Goal: Task Accomplishment & Management: Complete application form

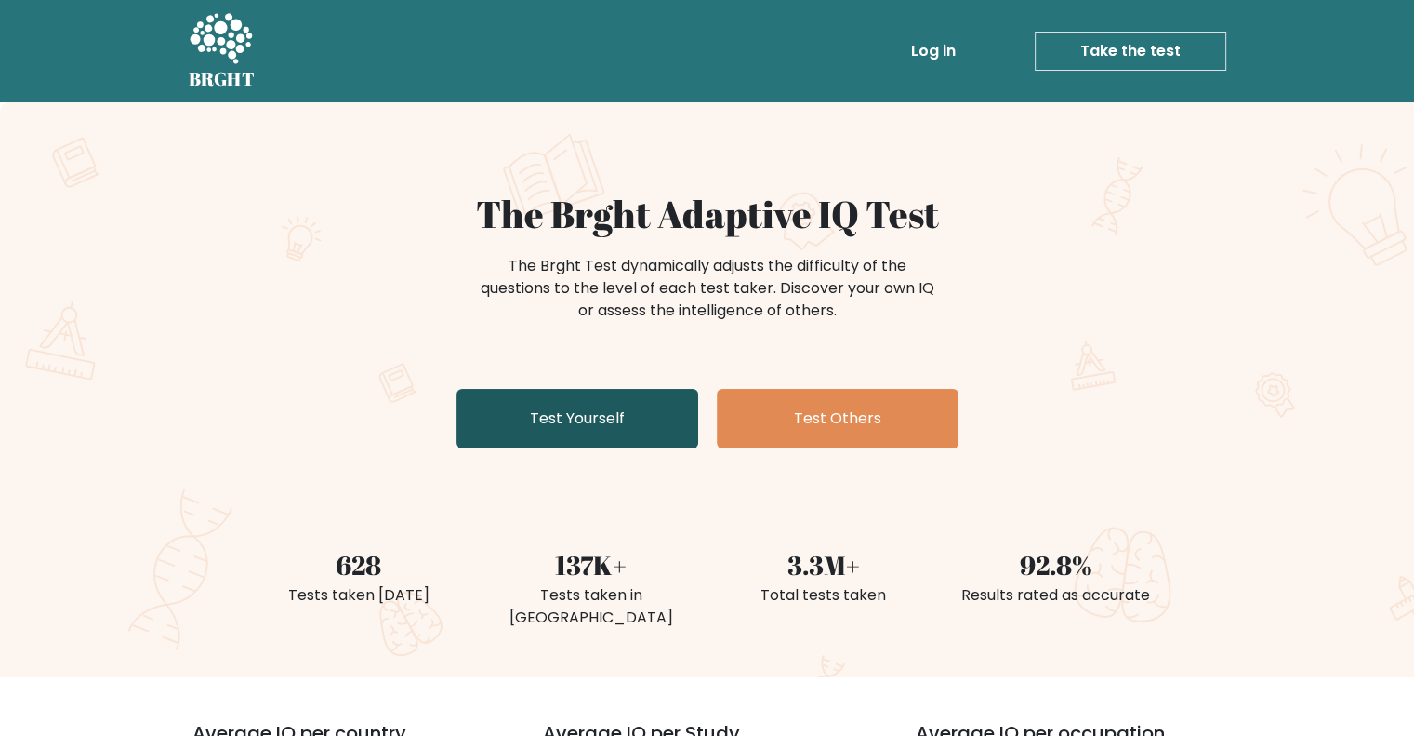
click at [586, 414] on link "Test Yourself" at bounding box center [578, 419] width 242 height 60
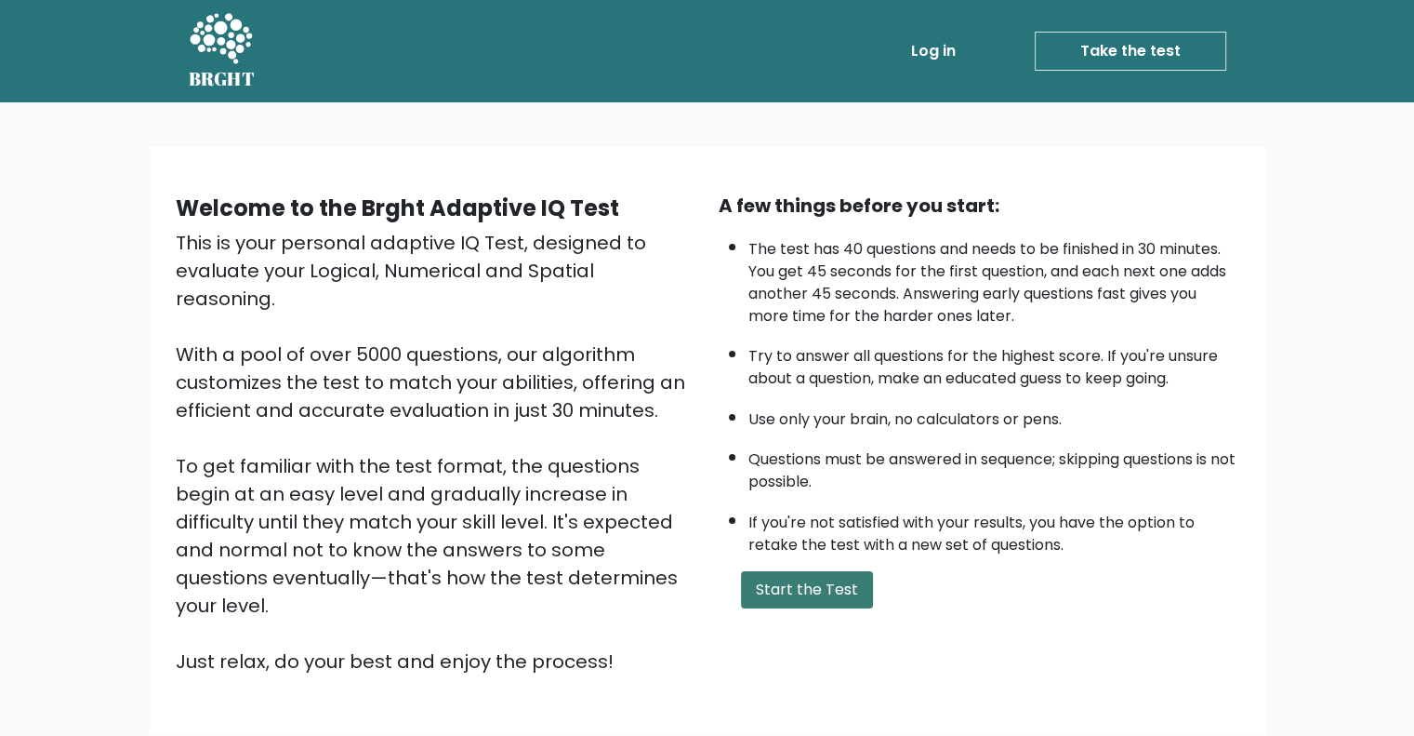
click at [821, 577] on button "Start the Test" at bounding box center [807, 589] width 132 height 37
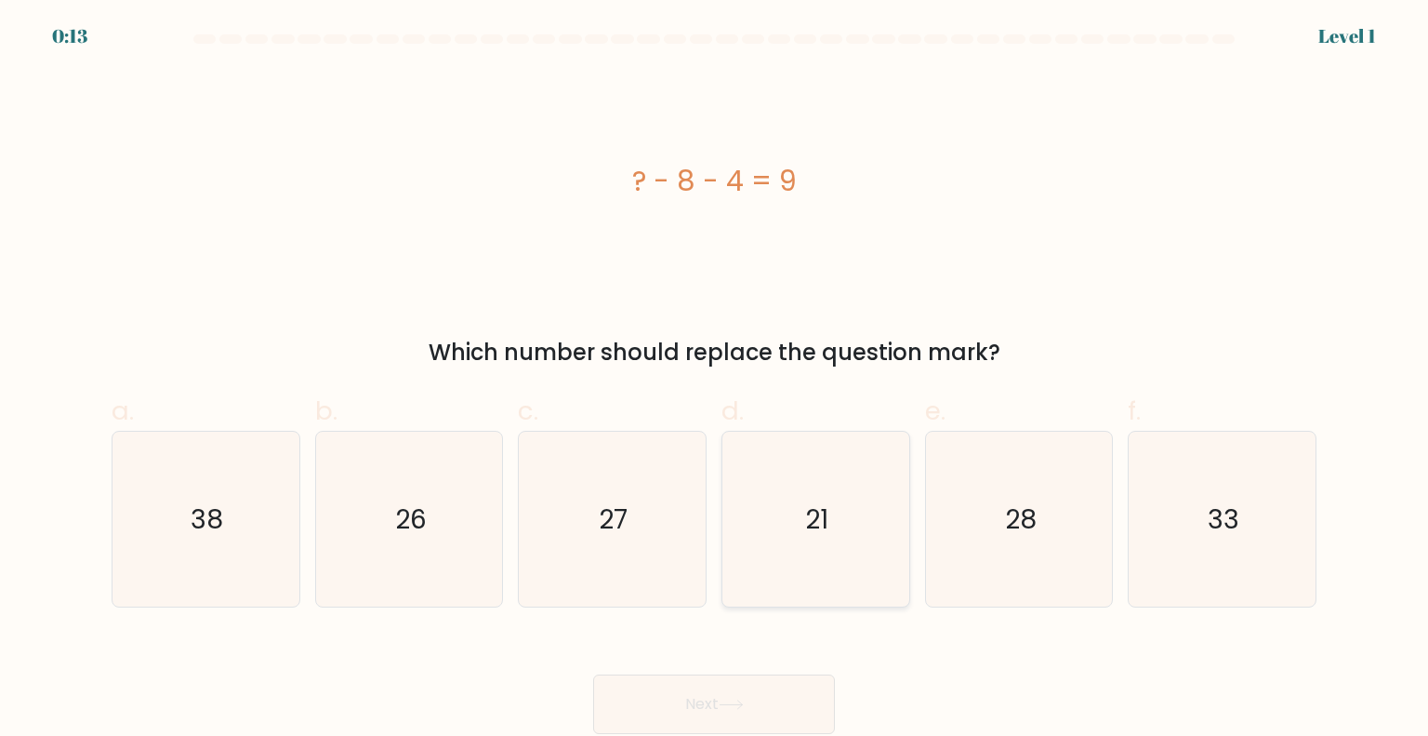
click at [824, 497] on icon "21" at bounding box center [815, 518] width 175 height 175
click at [715, 380] on input "d. 21" at bounding box center [714, 374] width 1 height 12
radio input "true"
click at [699, 705] on button "Next" at bounding box center [714, 704] width 242 height 60
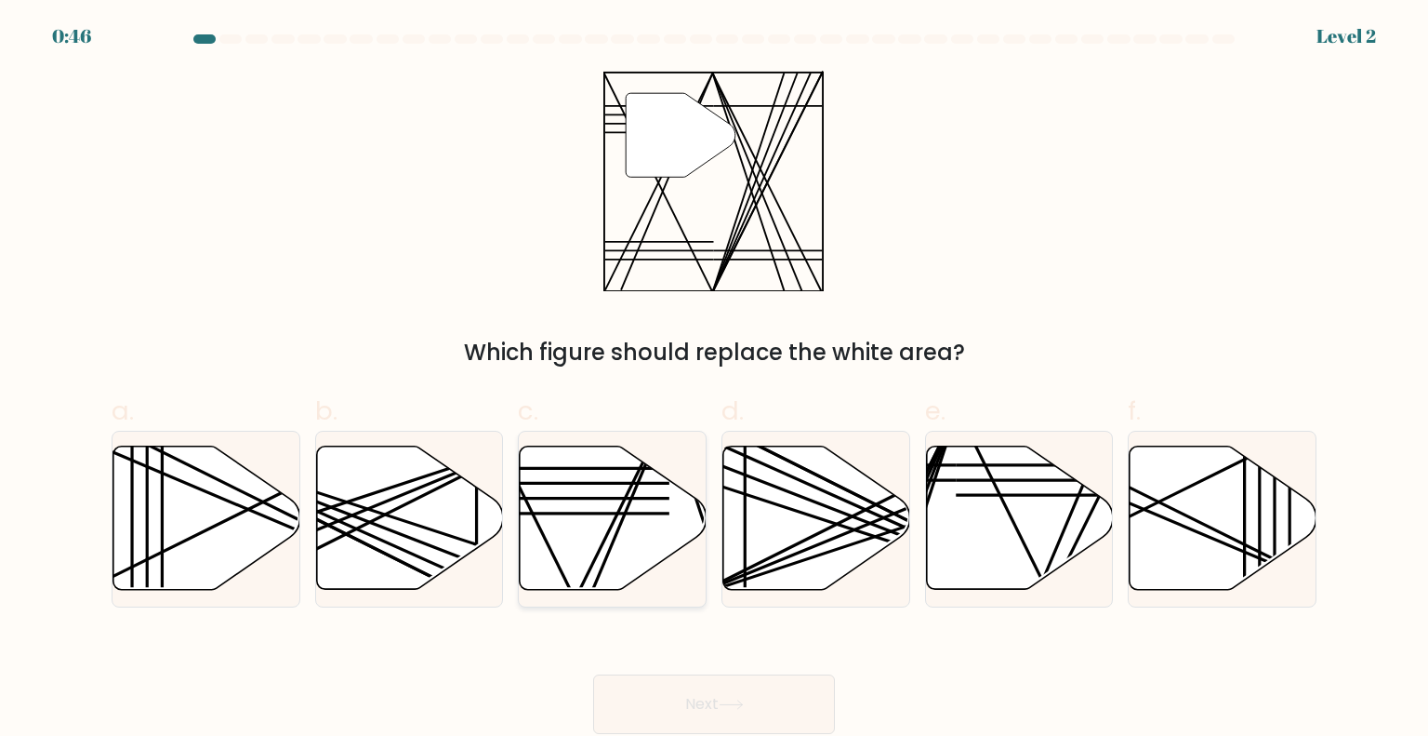
click at [577, 490] on icon at bounding box center [613, 517] width 187 height 143
click at [714, 380] on input "c." at bounding box center [714, 374] width 1 height 12
radio input "true"
click at [686, 695] on button "Next" at bounding box center [714, 704] width 242 height 60
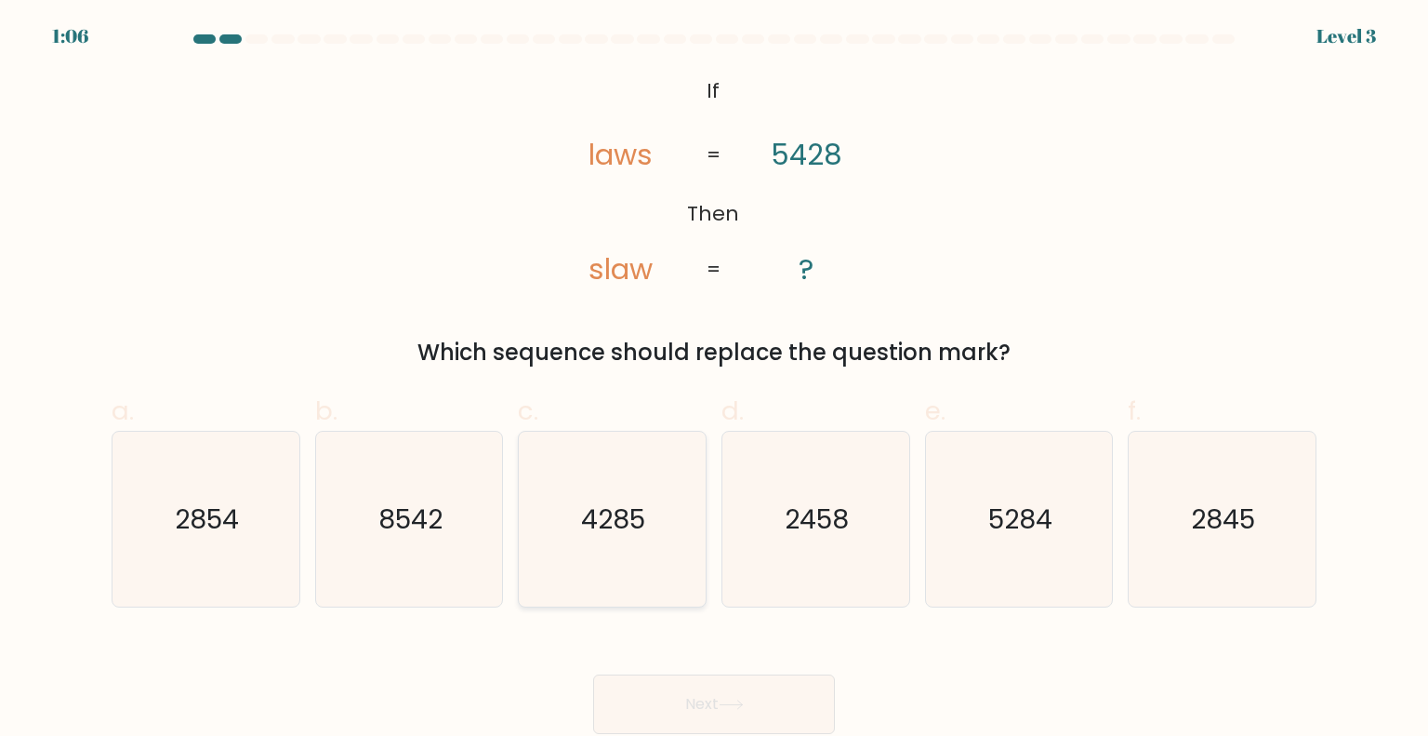
click at [639, 520] on text "4285" at bounding box center [614, 517] width 64 height 37
click at [714, 380] on input "c. 4285" at bounding box center [714, 374] width 1 height 12
radio input "true"
click at [399, 517] on text "8542" at bounding box center [410, 517] width 64 height 37
click at [714, 380] on input "b. 8542" at bounding box center [714, 374] width 1 height 12
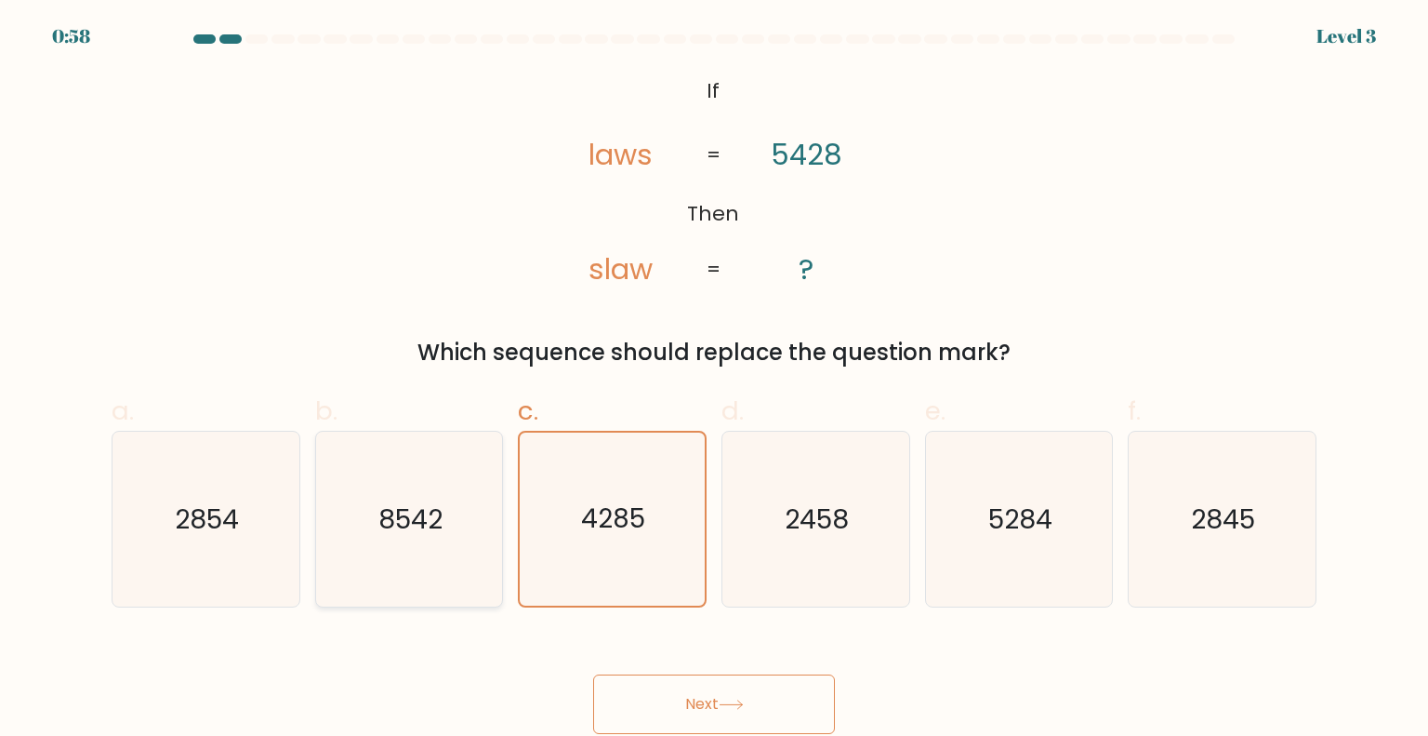
radio input "true"
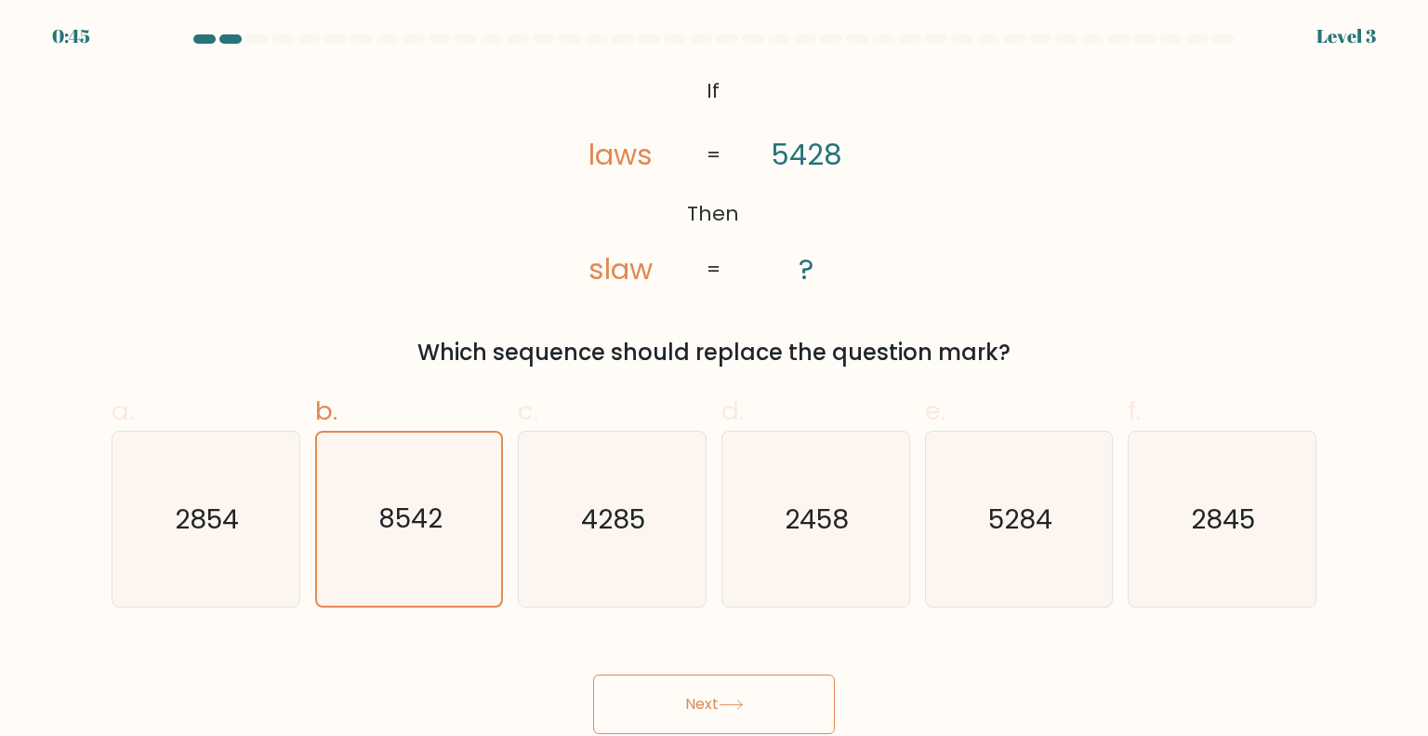
click at [767, 687] on button "Next" at bounding box center [714, 704] width 242 height 60
